Goal: Task Accomplishment & Management: Manage account settings

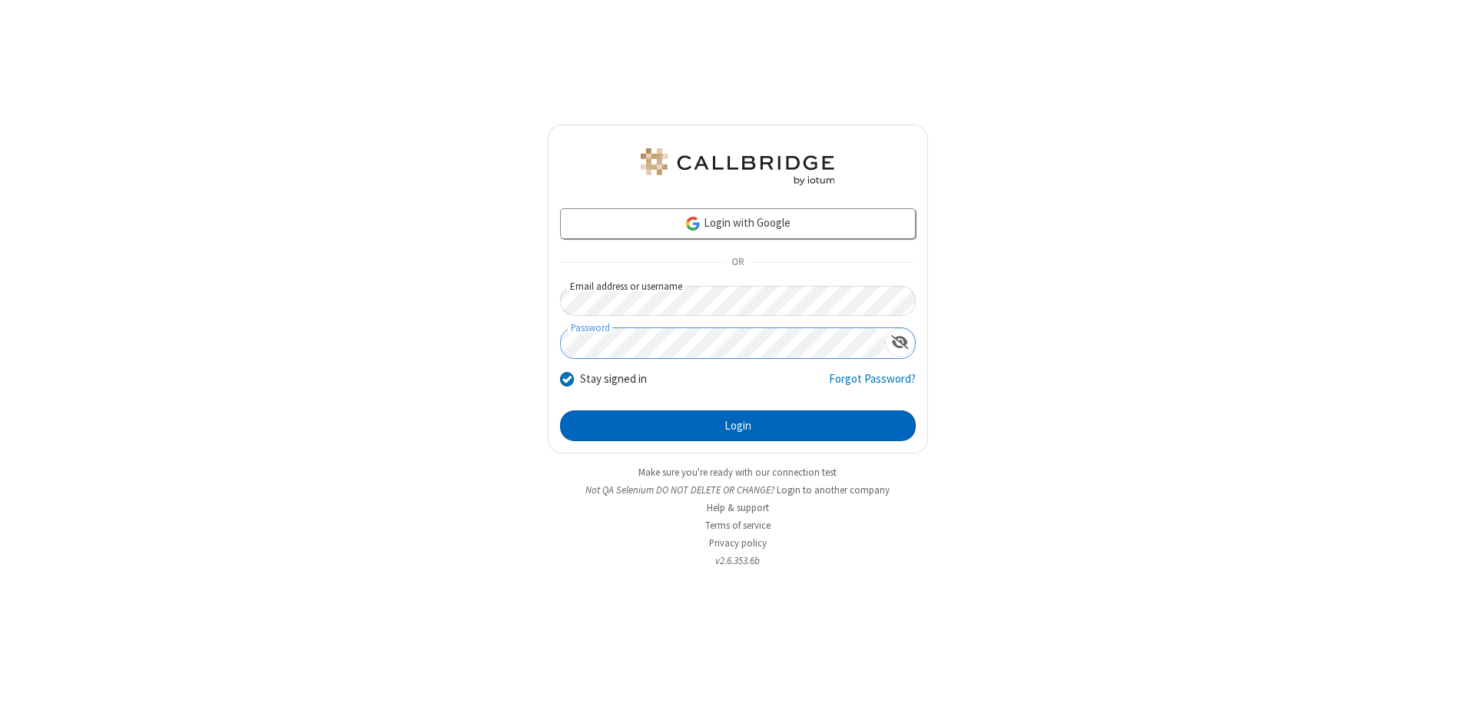
click at [738, 426] on button "Login" at bounding box center [738, 425] width 356 height 31
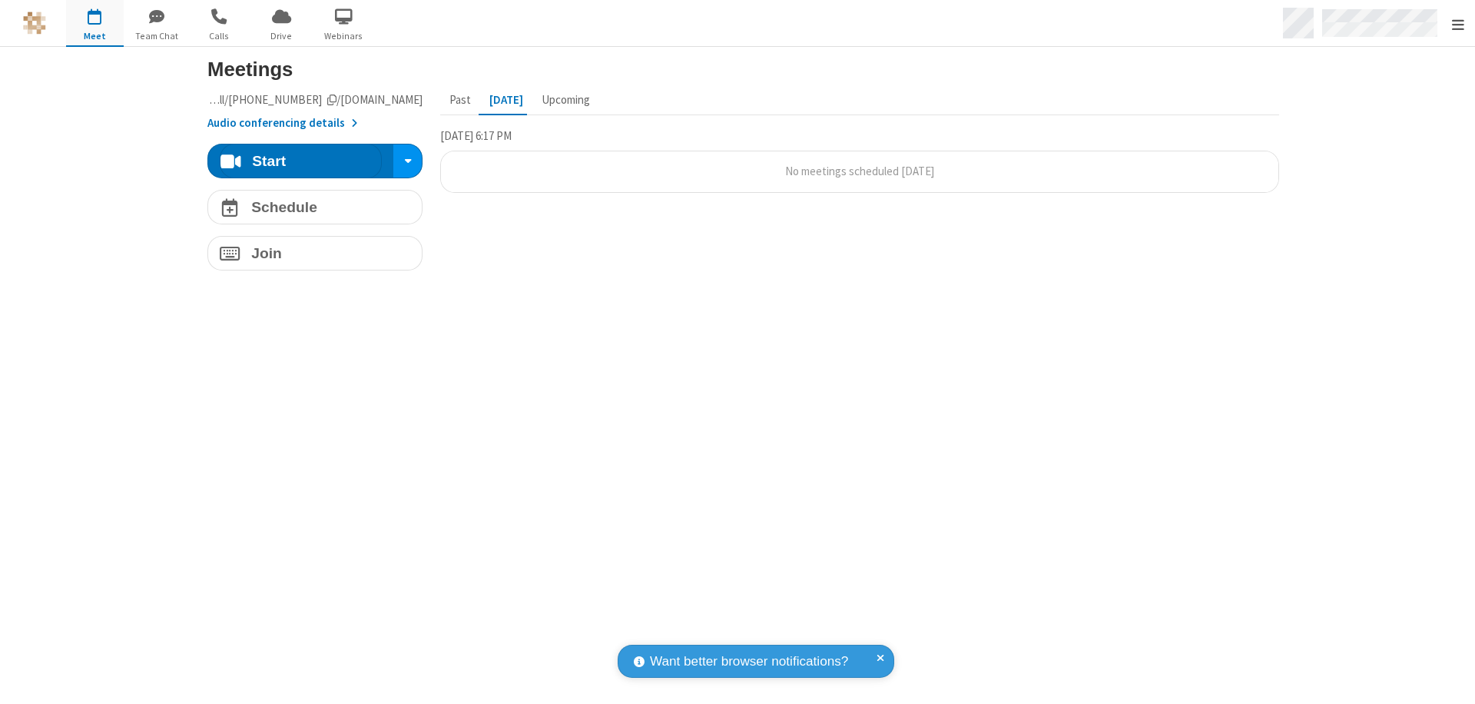
click at [1457, 24] on span "Open menu" at bounding box center [1458, 24] width 12 height 15
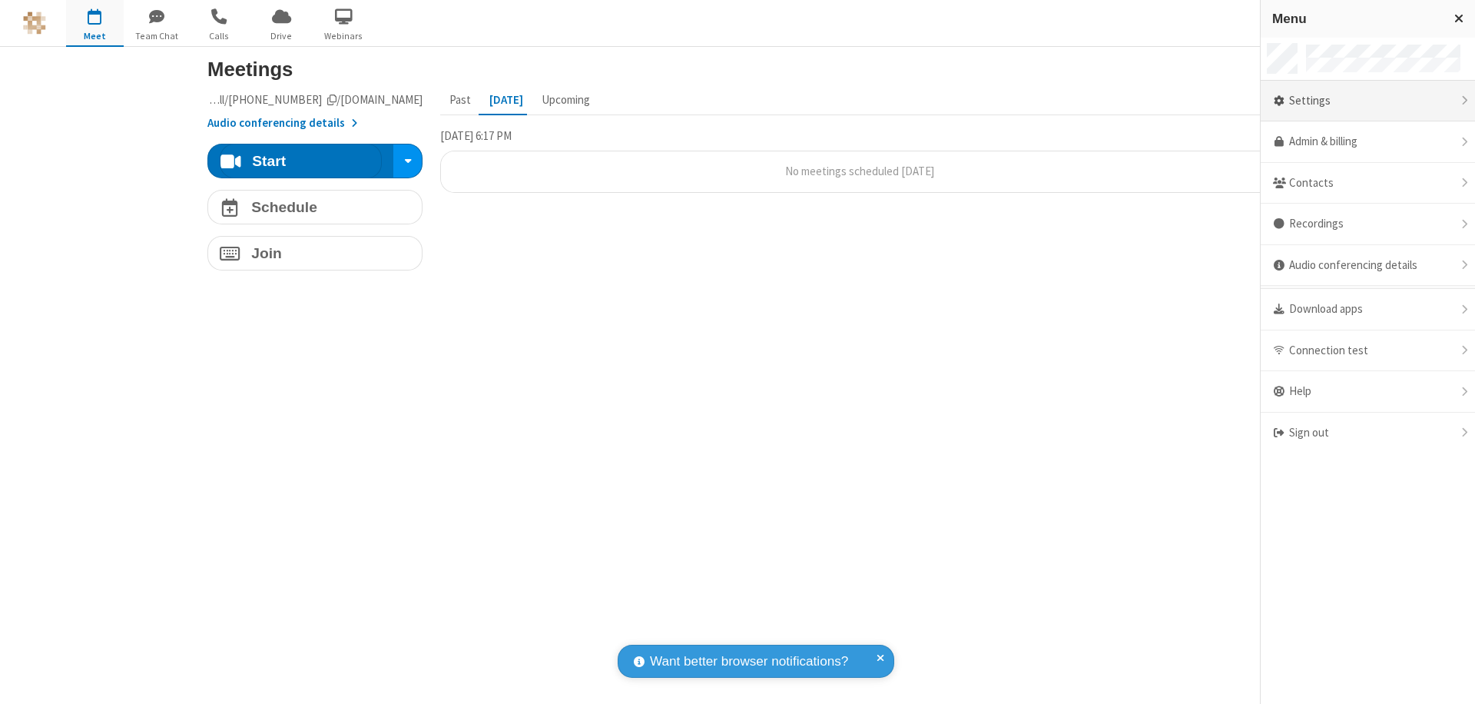
click at [1368, 101] on div "Settings" at bounding box center [1368, 101] width 214 height 41
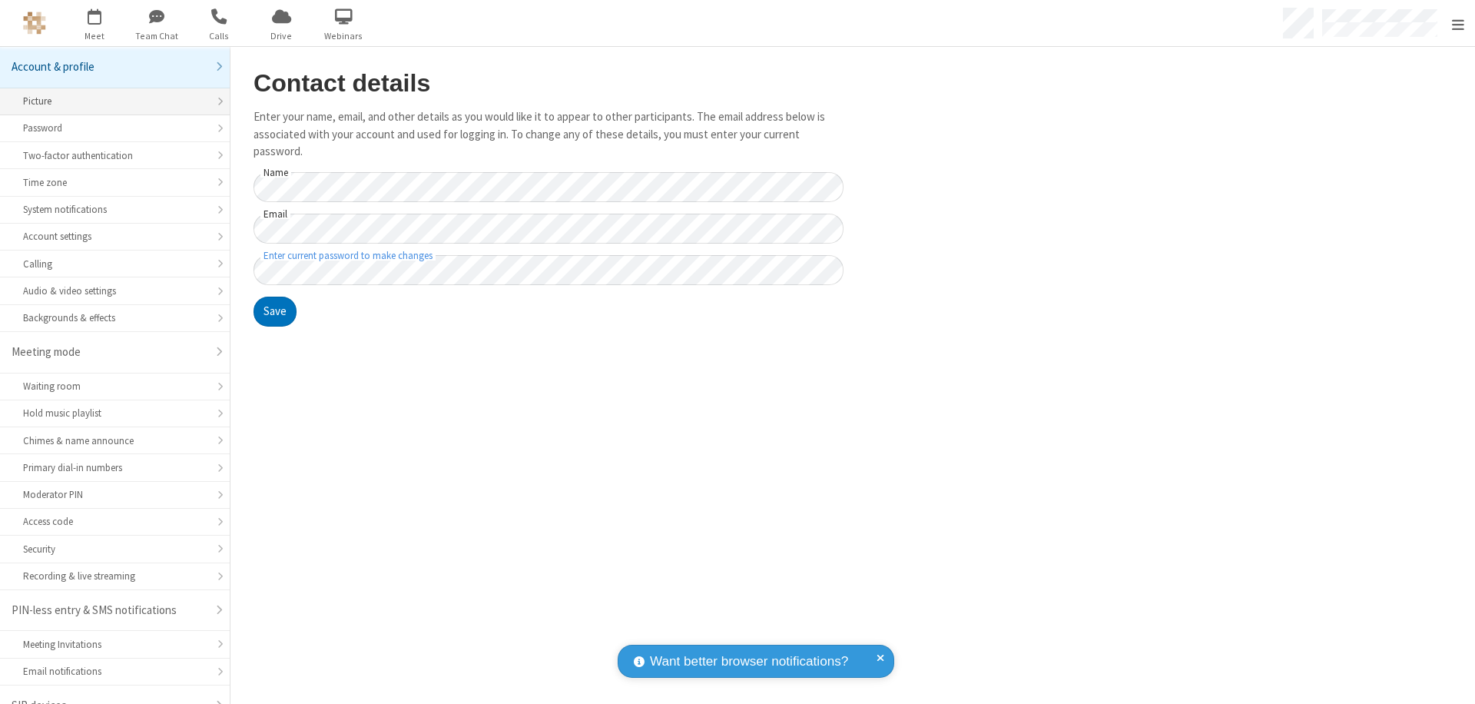
click at [109, 94] on div "Picture" at bounding box center [115, 101] width 184 height 15
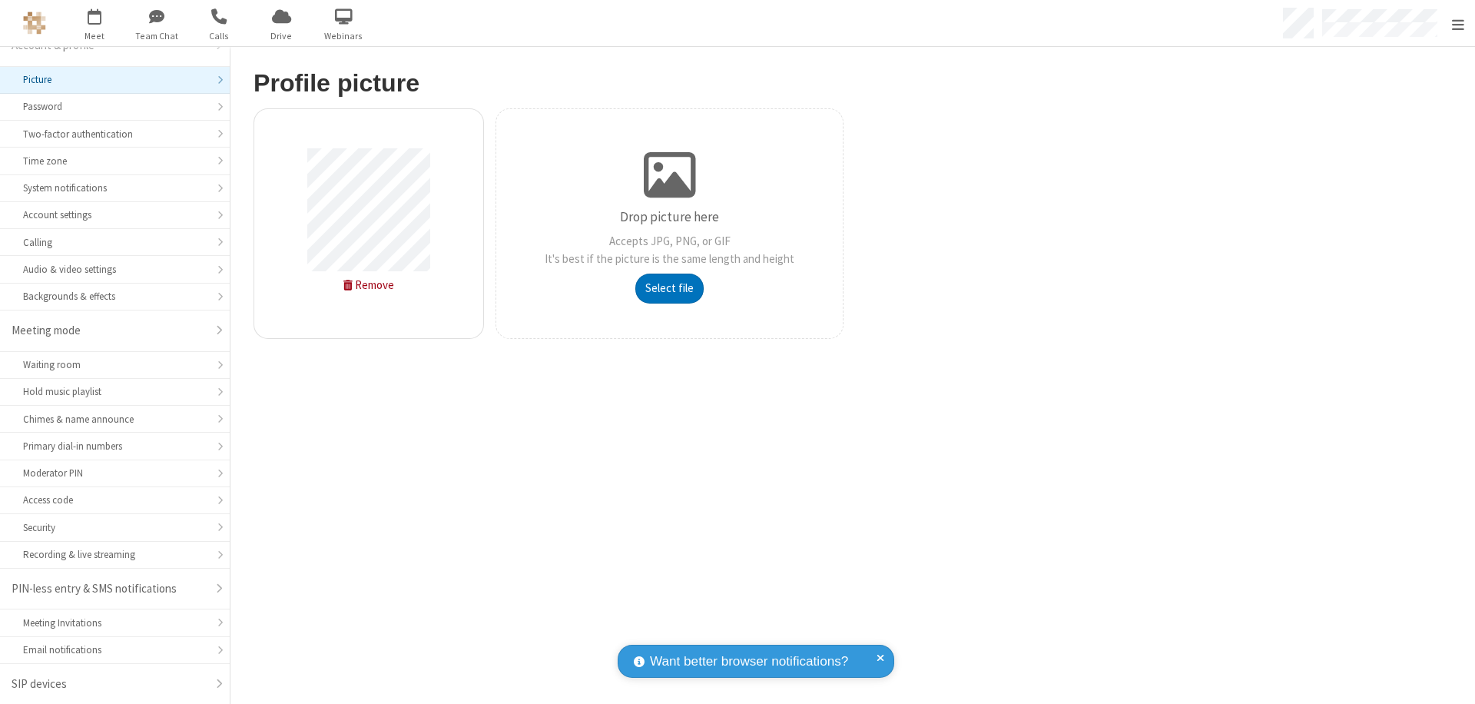
type input "C:\fakepath\avatar_image_test_2.jpg"
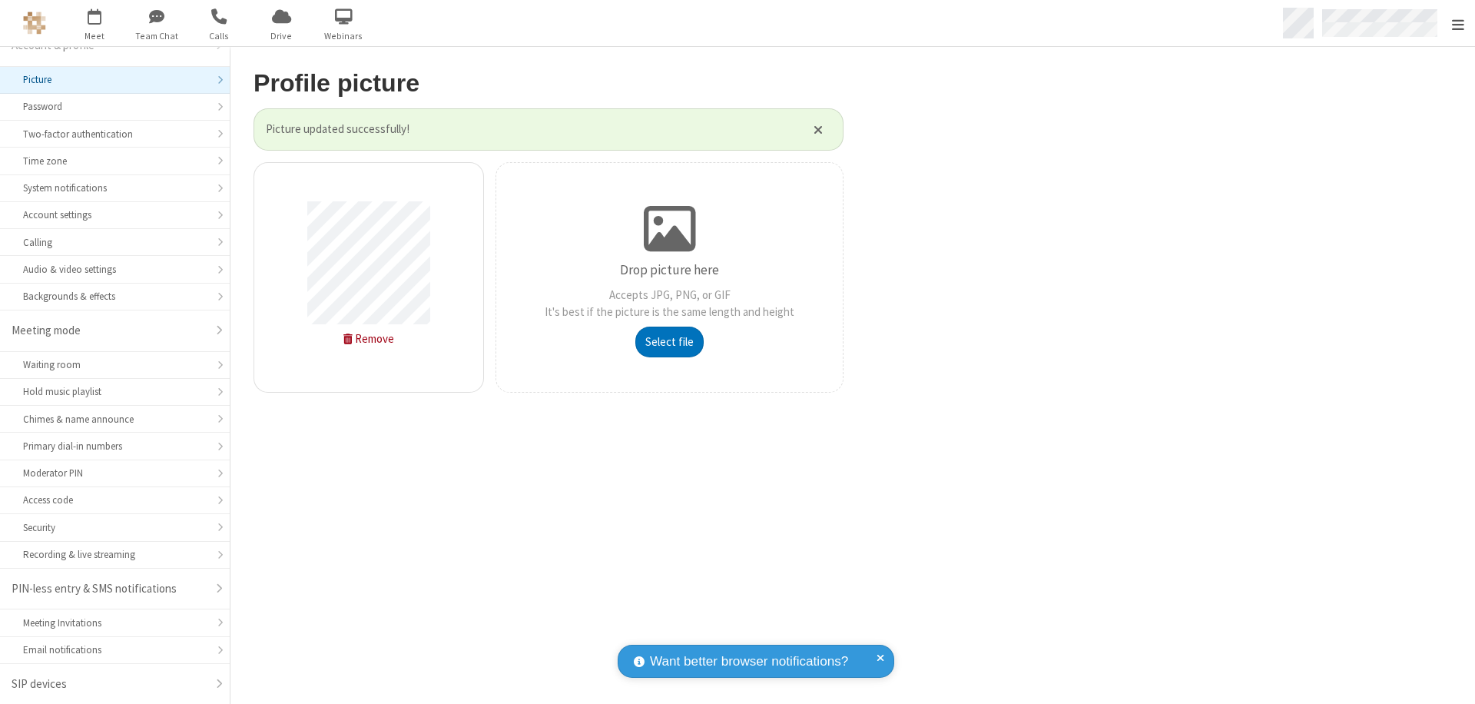
click at [1457, 24] on span "Open menu" at bounding box center [1458, 24] width 12 height 15
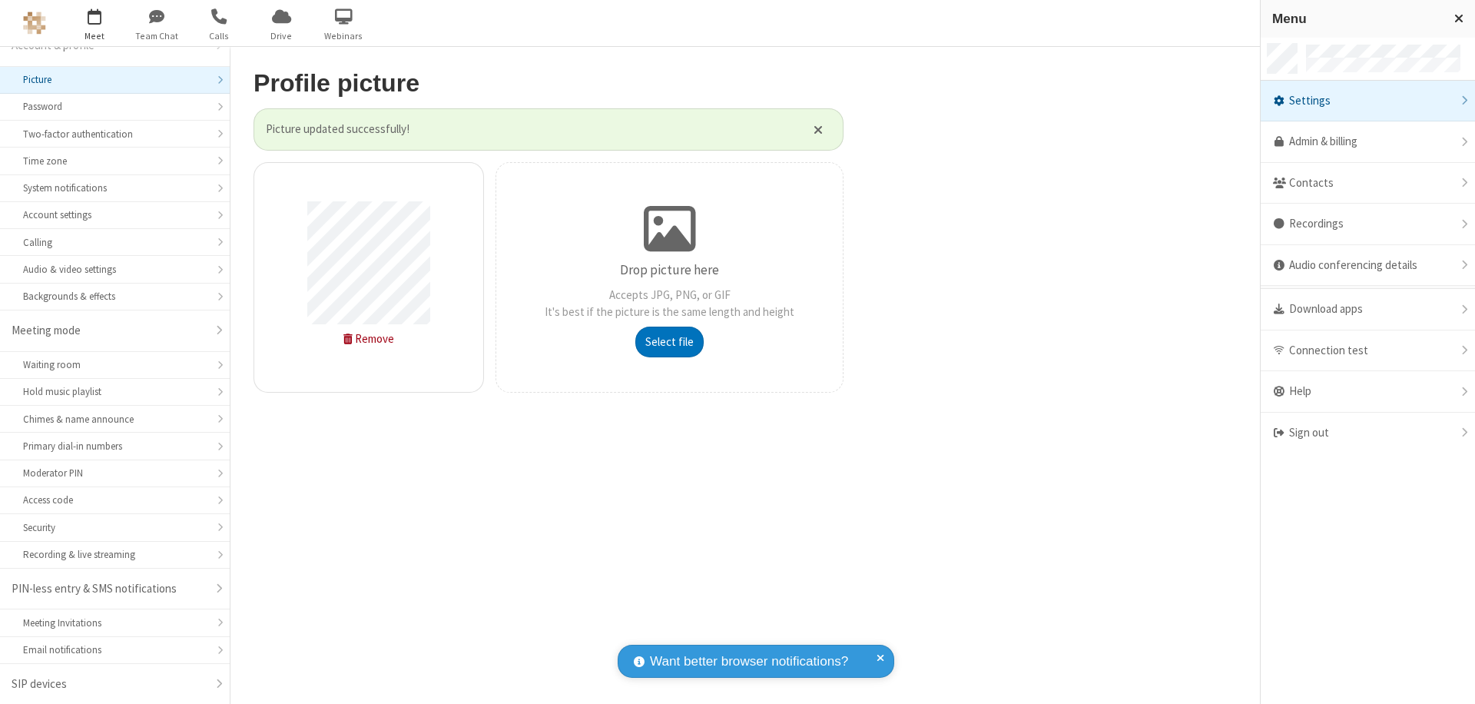
click at [95, 23] on span "button" at bounding box center [95, 16] width 58 height 26
